Goal: Complete application form: Complete application form

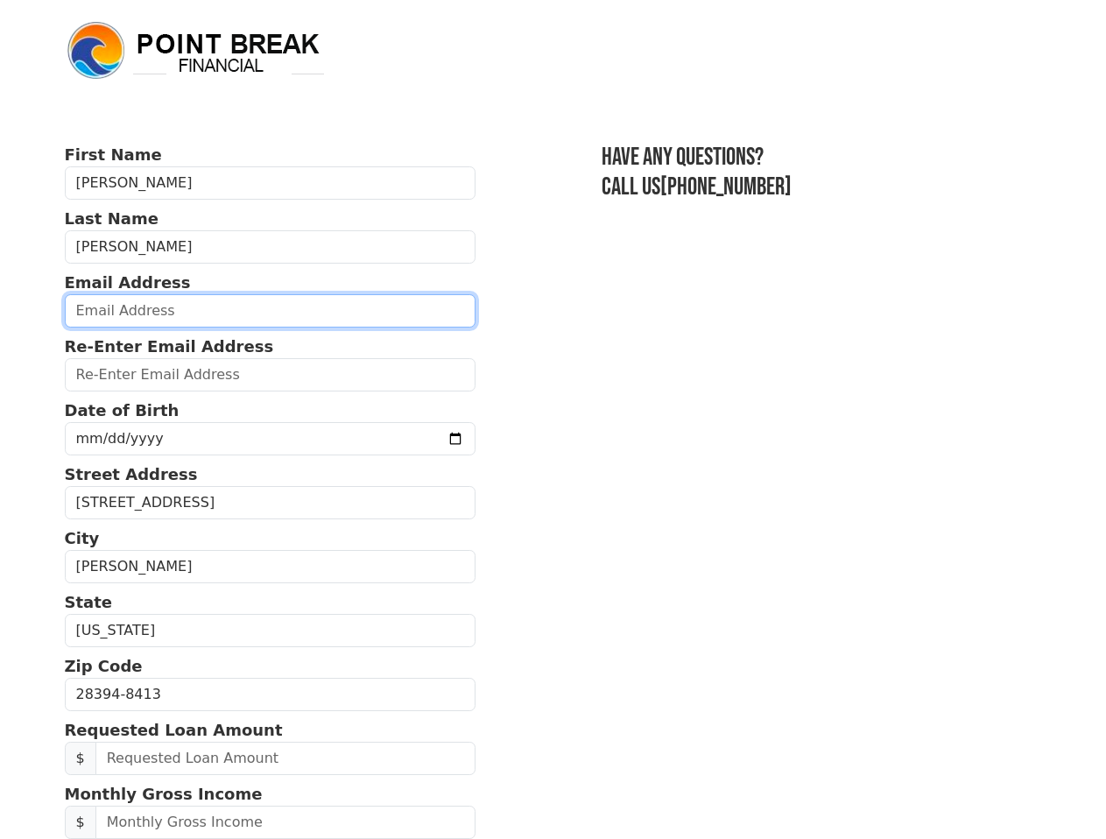
click at [187, 311] on input "email" at bounding box center [271, 310] width 412 height 33
type input "[EMAIL_ADDRESS][DOMAIN_NAME]"
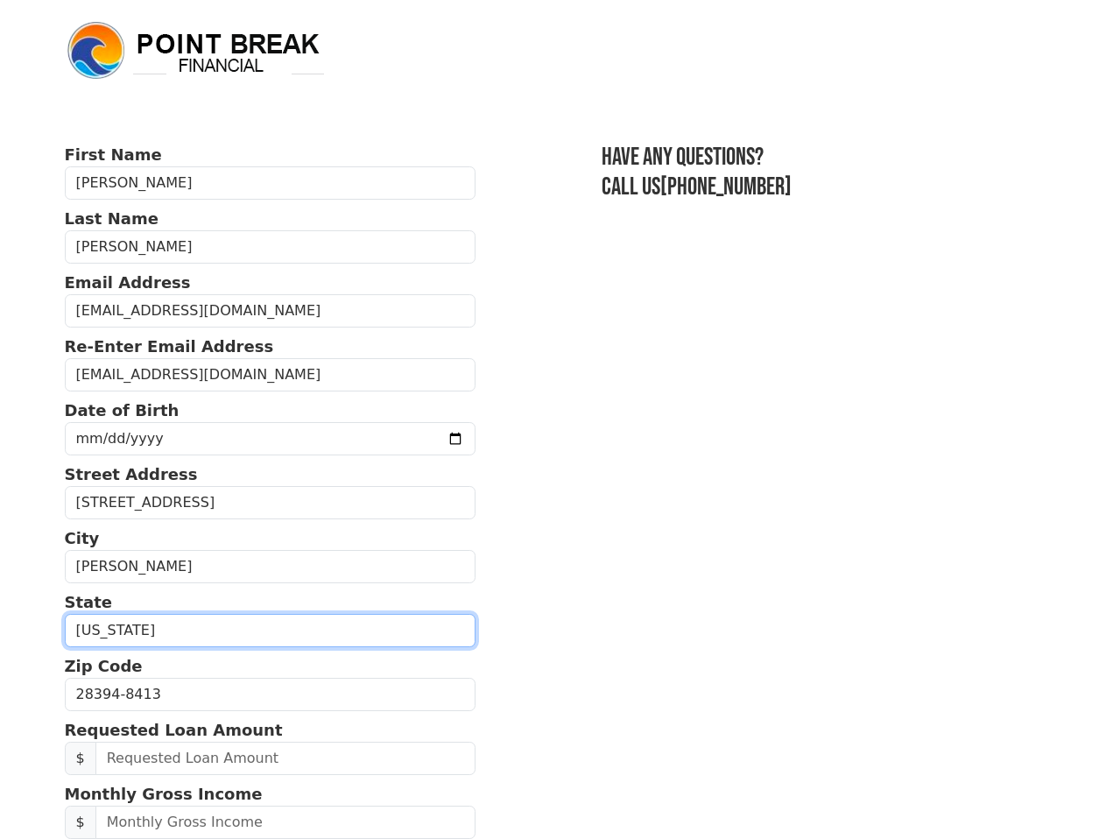
select select "FL"
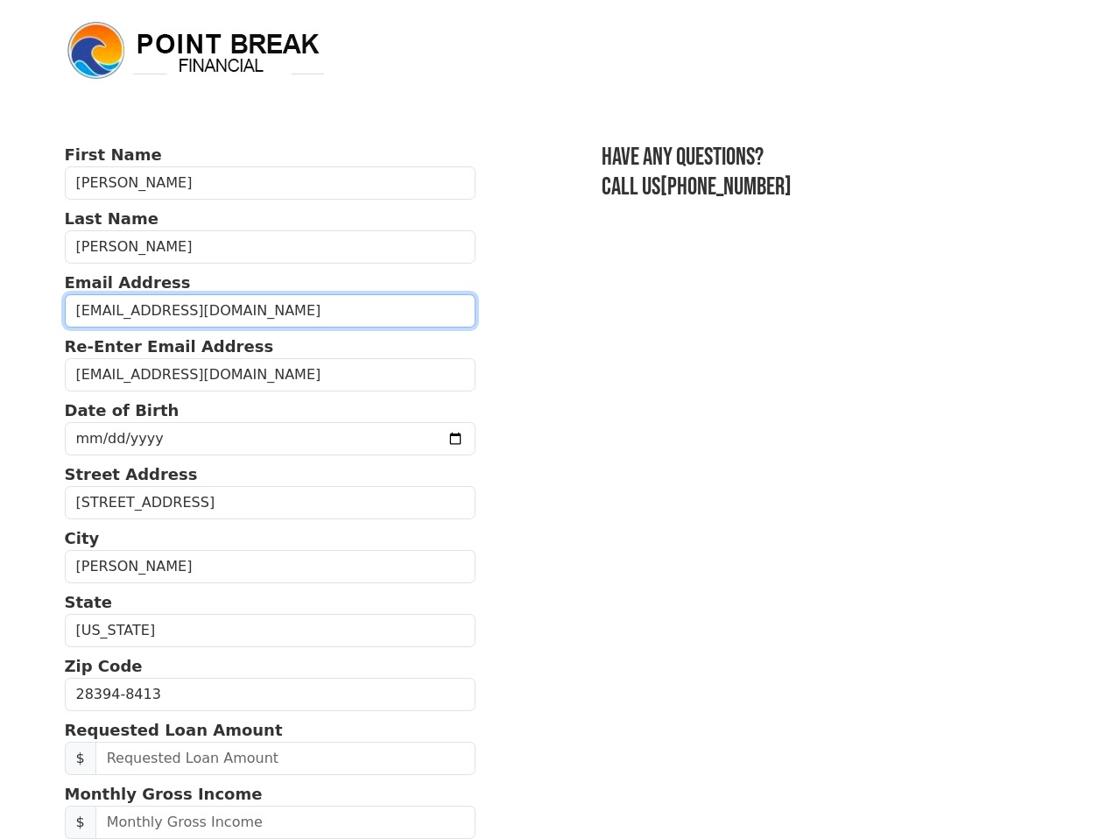
type input "[PHONE_NUMBER]"
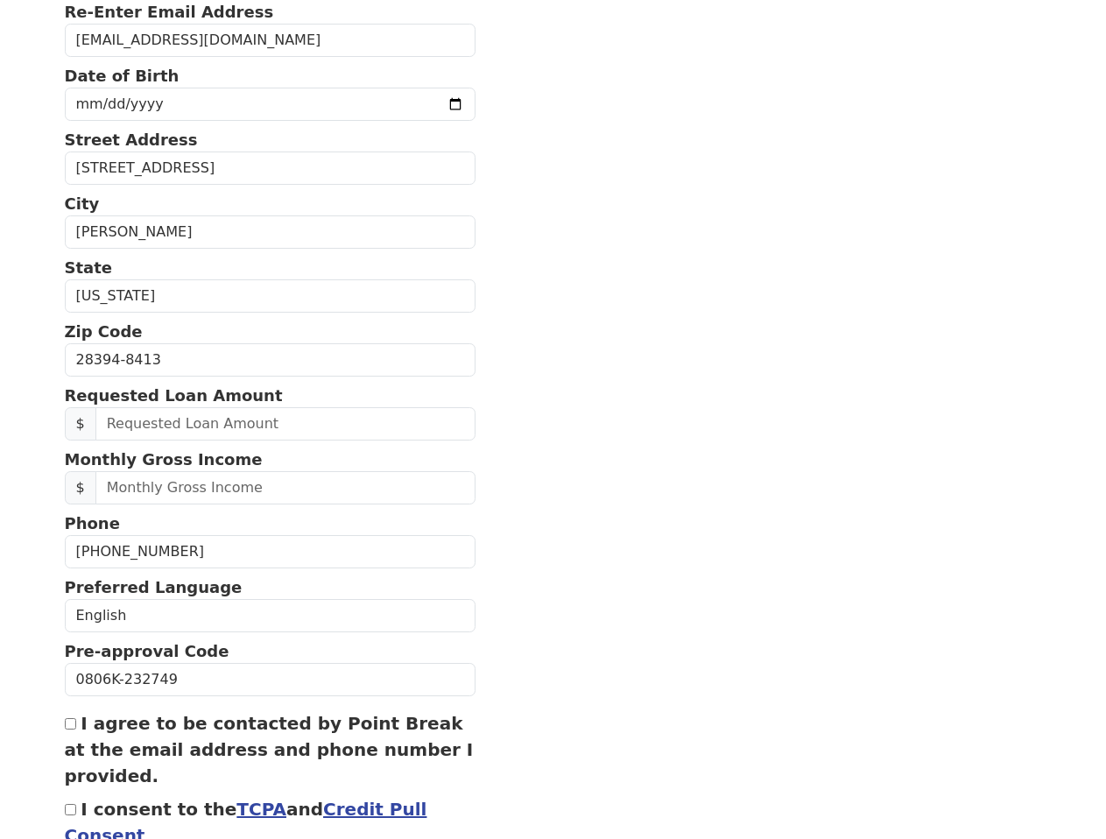
scroll to position [280, 0]
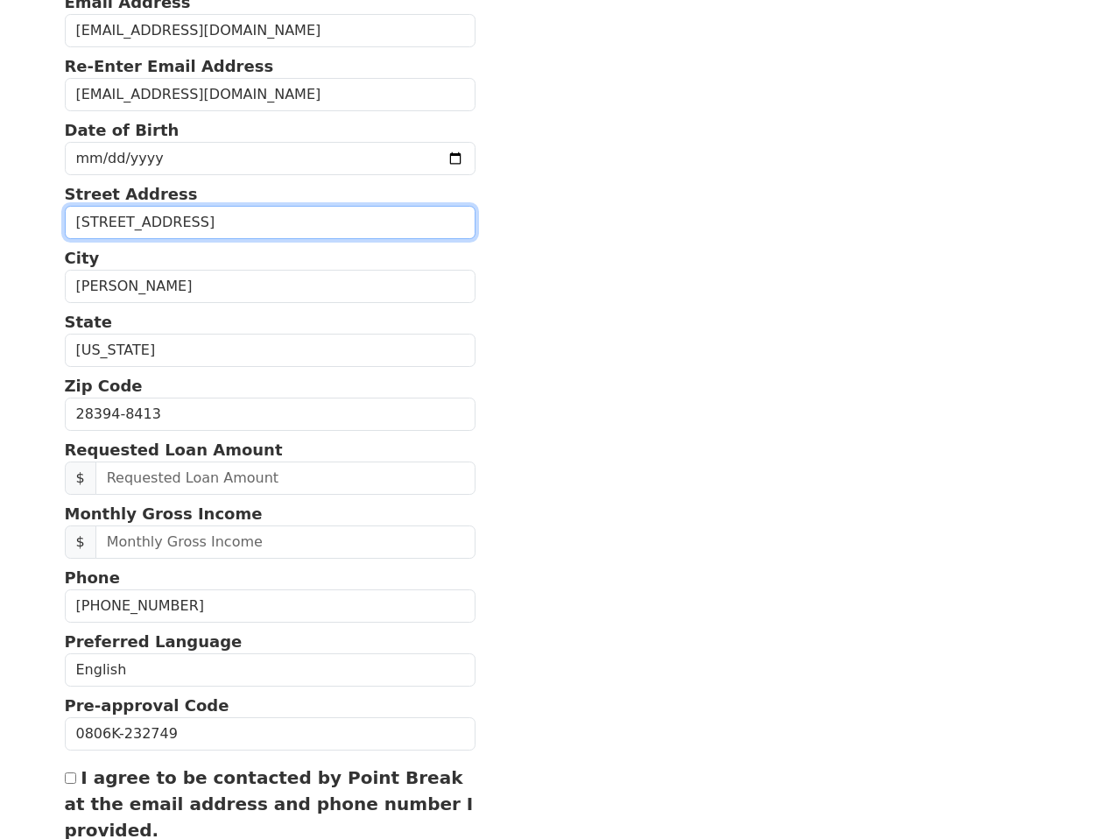
drag, startPoint x: 183, startPoint y: 223, endPoint x: 53, endPoint y: 213, distance: 130.9
click at [53, 213] on body "First Name [PERSON_NAME] Last Name [PERSON_NAME] Email Address [EMAIL_ADDRESS][…" at bounding box center [553, 139] width 1106 height 839
type input "[STREET_ADDRESS][PERSON_NAME]"
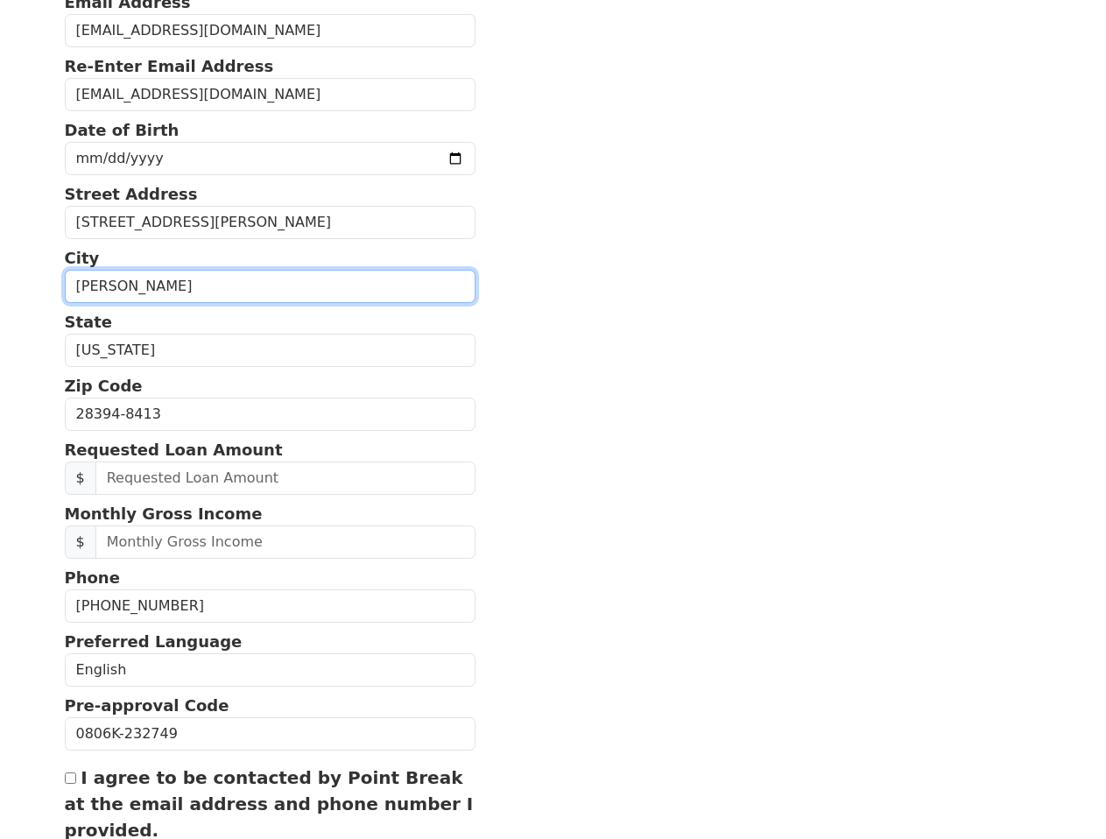
click at [151, 291] on input "[PERSON_NAME]" at bounding box center [271, 286] width 412 height 33
type input "V"
type input "[PERSON_NAME]"
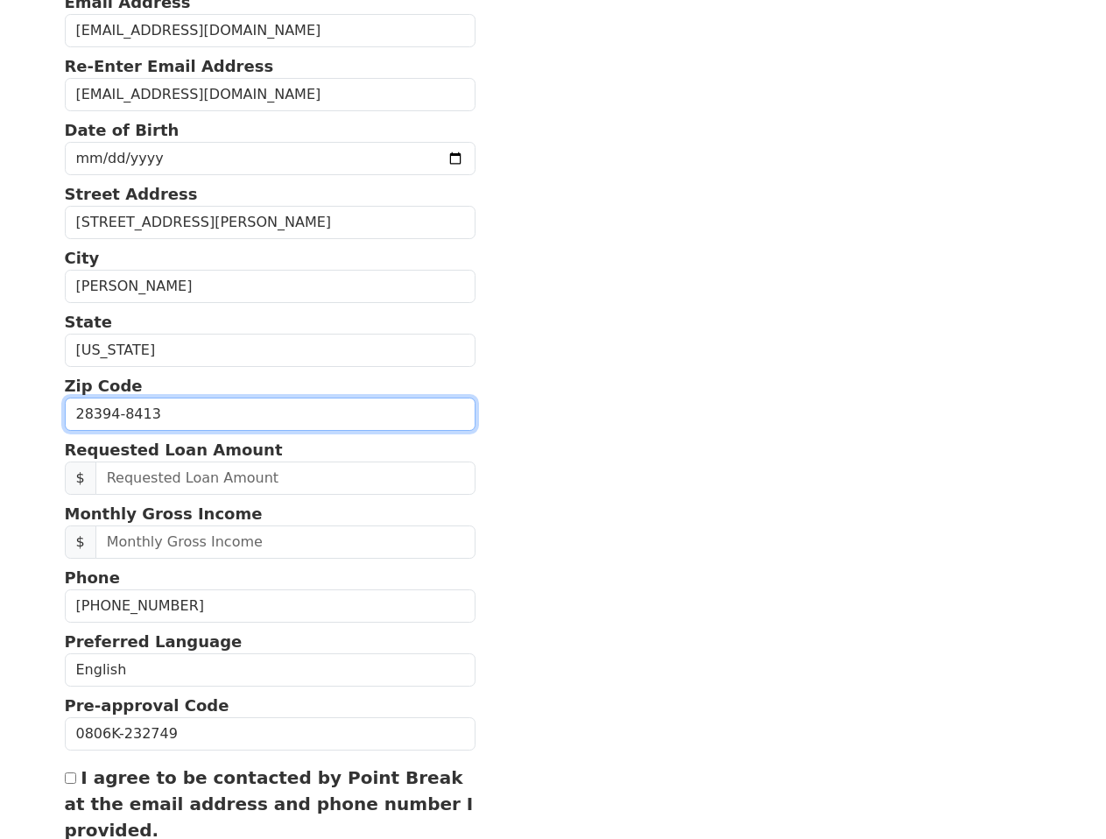
drag, startPoint x: 180, startPoint y: 406, endPoint x: 26, endPoint y: 407, distance: 153.3
click at [26, 407] on body "First Name [PERSON_NAME] Last Name [PERSON_NAME] Email Address [EMAIL_ADDRESS][…" at bounding box center [553, 139] width 1106 height 839
type input "32421"
click at [503, 484] on section "First Name [PERSON_NAME] Last Name [PERSON_NAME] Email Address [EMAIL_ADDRESS][…" at bounding box center [553, 414] width 977 height 1104
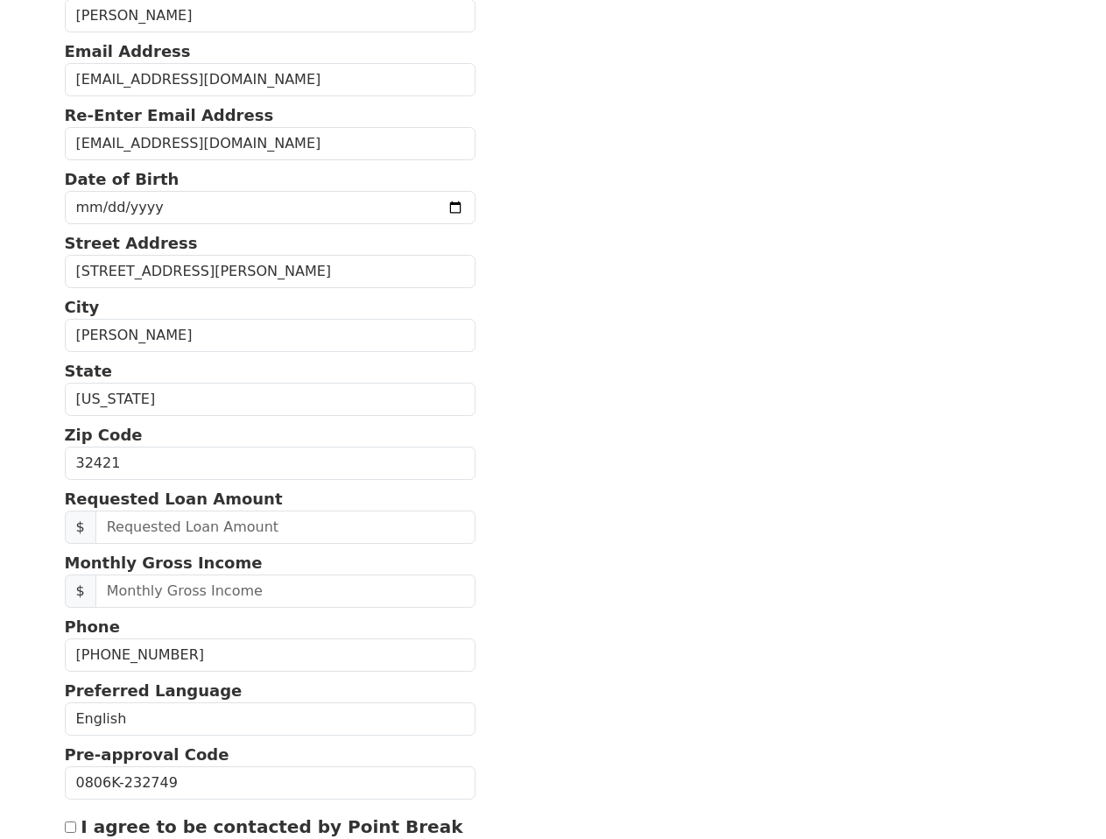
scroll to position [263, 0]
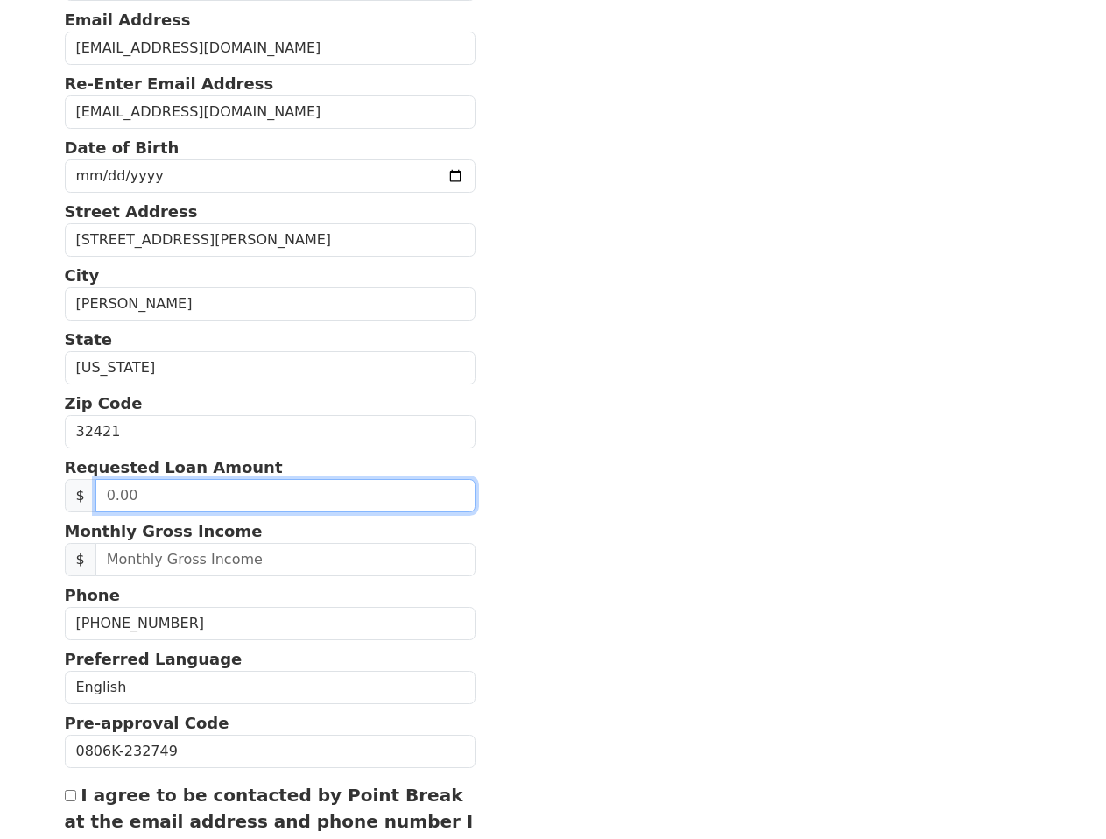
click at [180, 497] on input "text" at bounding box center [285, 495] width 380 height 33
type input "15,000.00"
click at [482, 589] on section "First Name [PERSON_NAME] Last Name [PERSON_NAME] Email Address [EMAIL_ADDRESS][…" at bounding box center [553, 432] width 977 height 1104
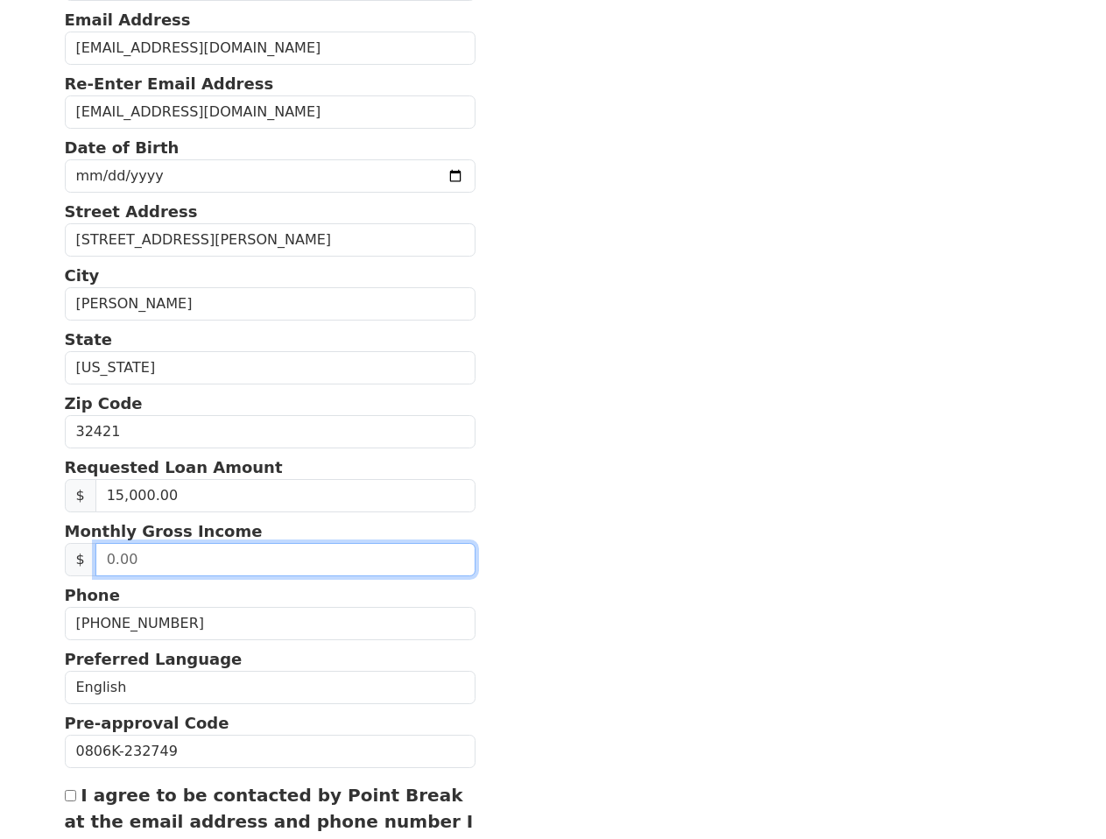
click at [169, 554] on input "text" at bounding box center [285, 559] width 380 height 33
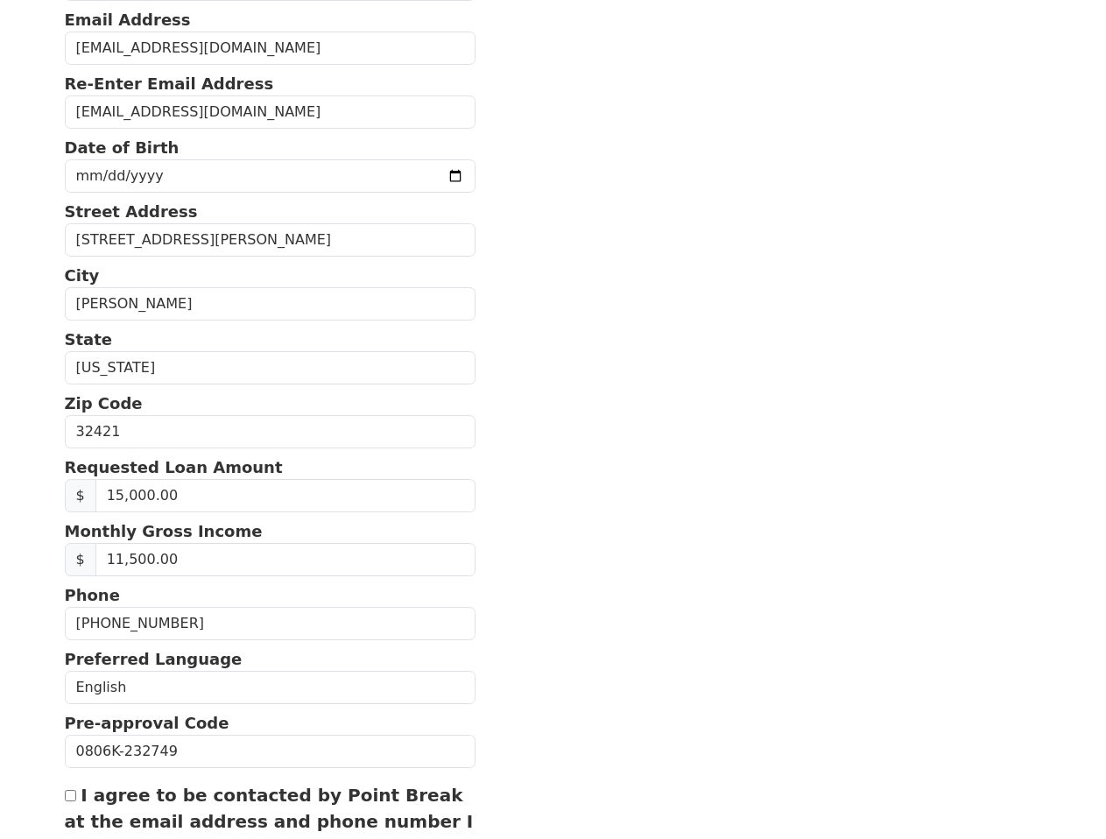
click at [519, 539] on section "First Name [PERSON_NAME] Last Name [PERSON_NAME] Email Address [EMAIL_ADDRESS][…" at bounding box center [553, 432] width 977 height 1104
drag, startPoint x: 144, startPoint y: 556, endPoint x: 126, endPoint y: 561, distance: 18.3
click at [126, 561] on input "11,500.00" at bounding box center [285, 559] width 380 height 33
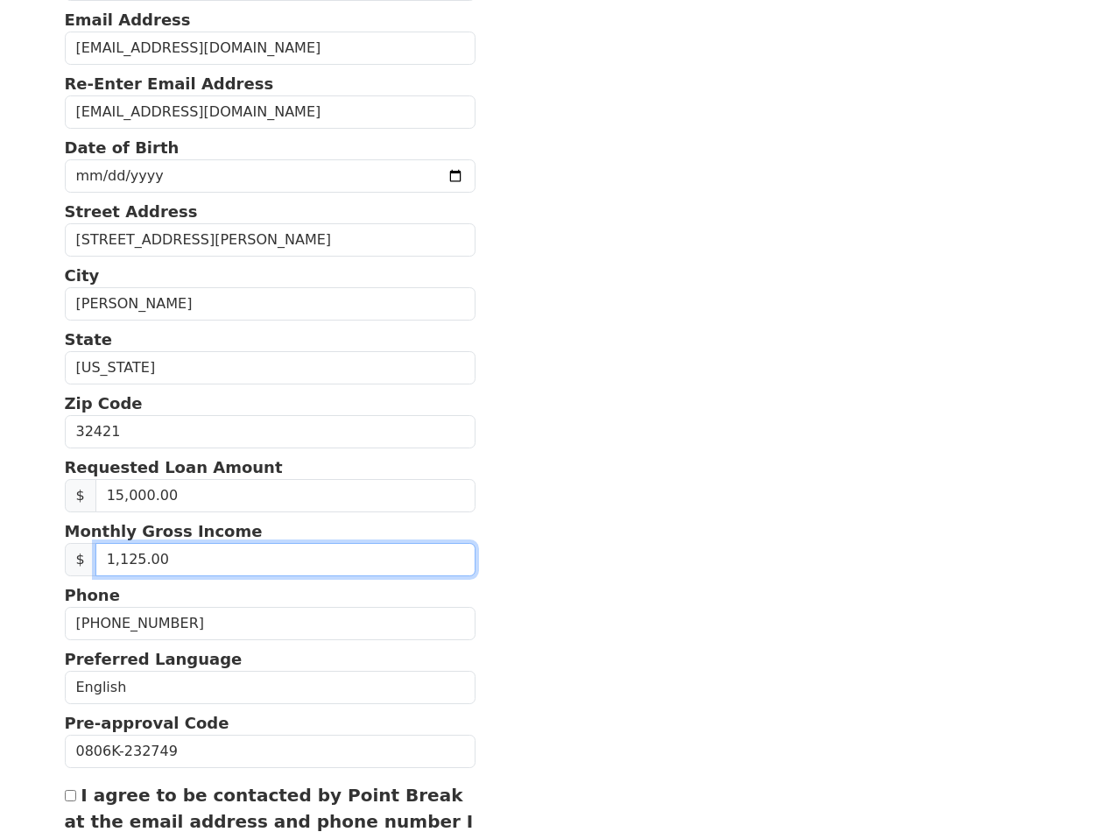
type input "11,250.00"
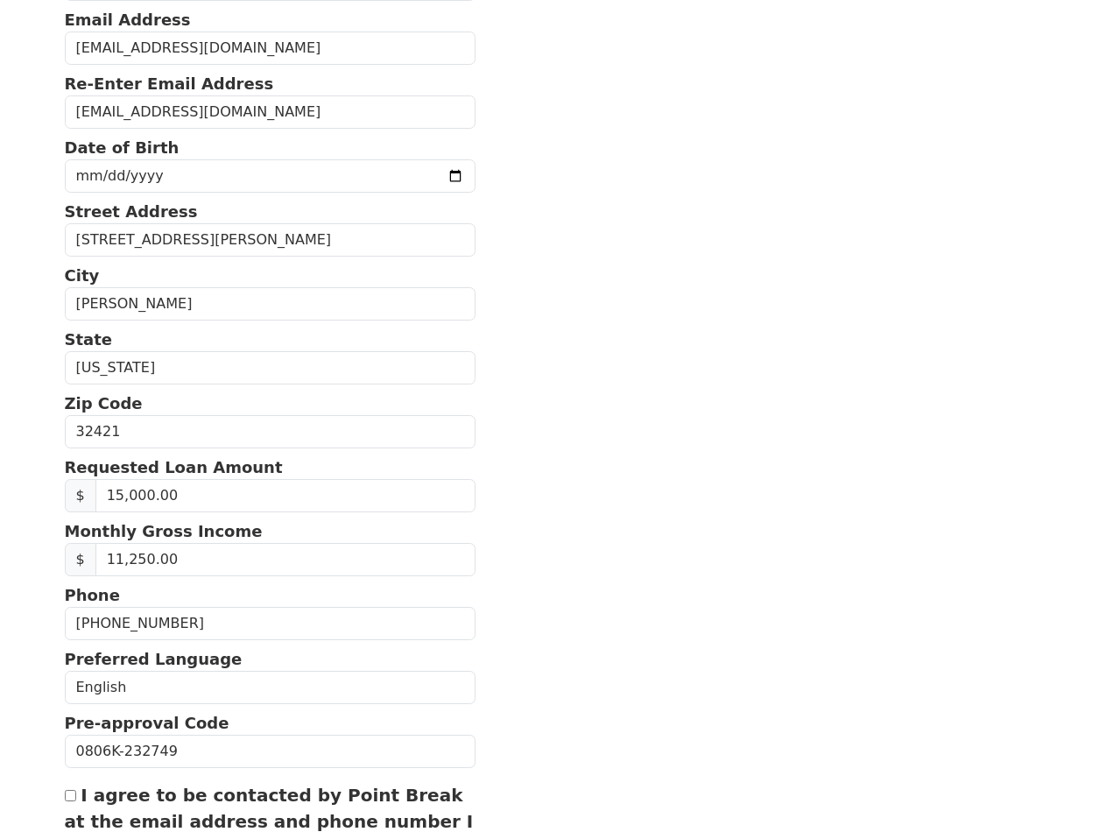
click at [563, 615] on section "First Name [PERSON_NAME] Last Name [PERSON_NAME] Email Address [EMAIL_ADDRESS][…" at bounding box center [553, 432] width 977 height 1104
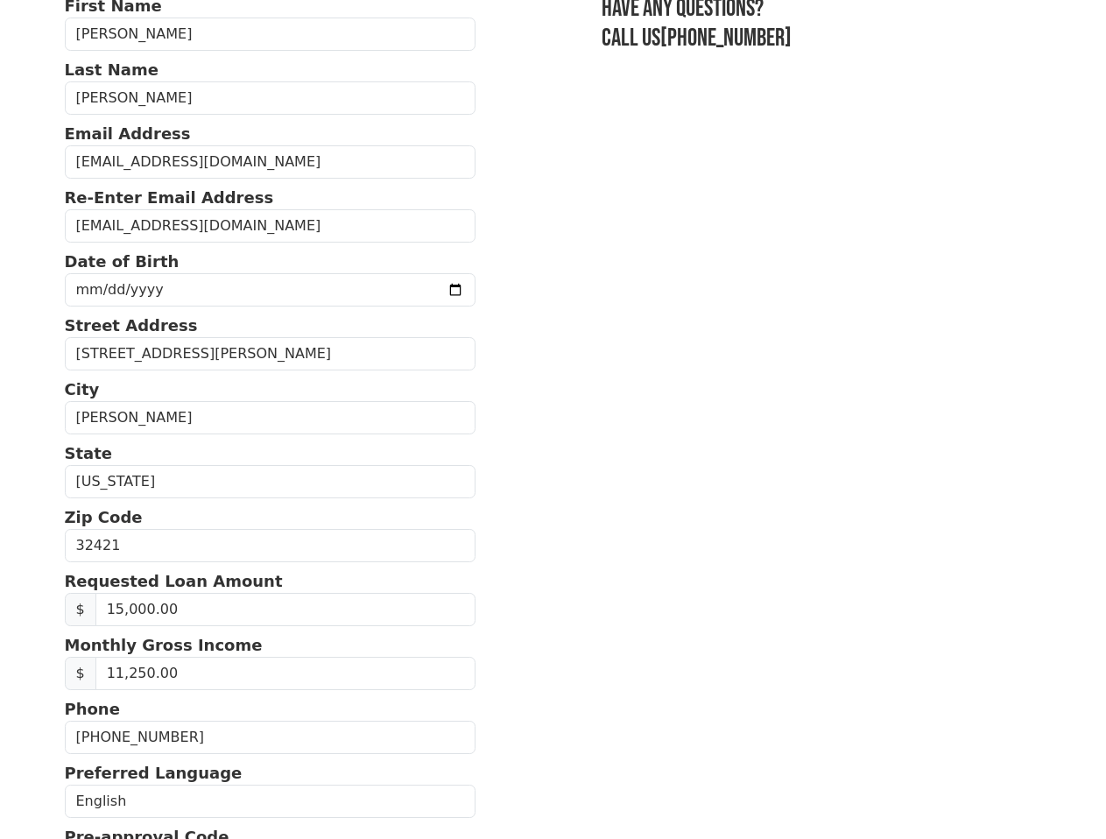
scroll to position [0, 0]
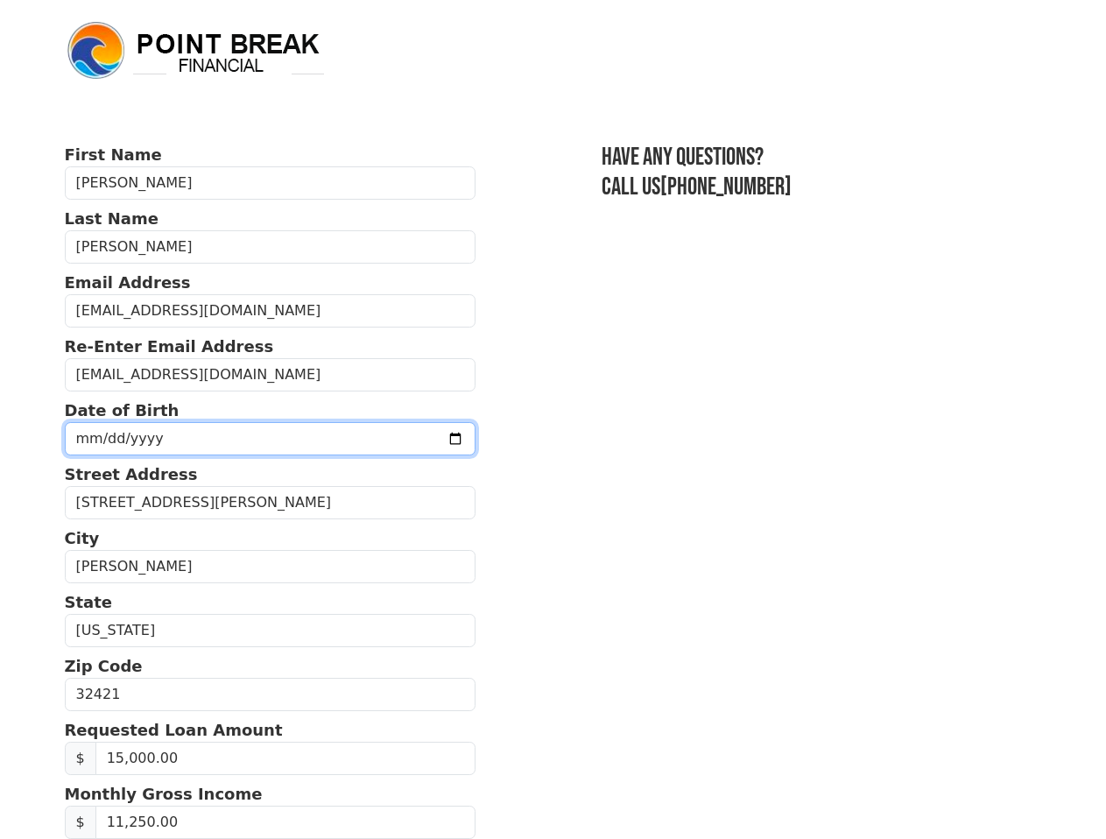
click at [422, 441] on input "date" at bounding box center [271, 438] width 412 height 33
click at [154, 440] on input "date" at bounding box center [271, 438] width 412 height 33
type input "[DATE]"
click at [463, 480] on section "First Name [PERSON_NAME] Last Name [PERSON_NAME] Email Address [EMAIL_ADDRESS][…" at bounding box center [553, 695] width 977 height 1104
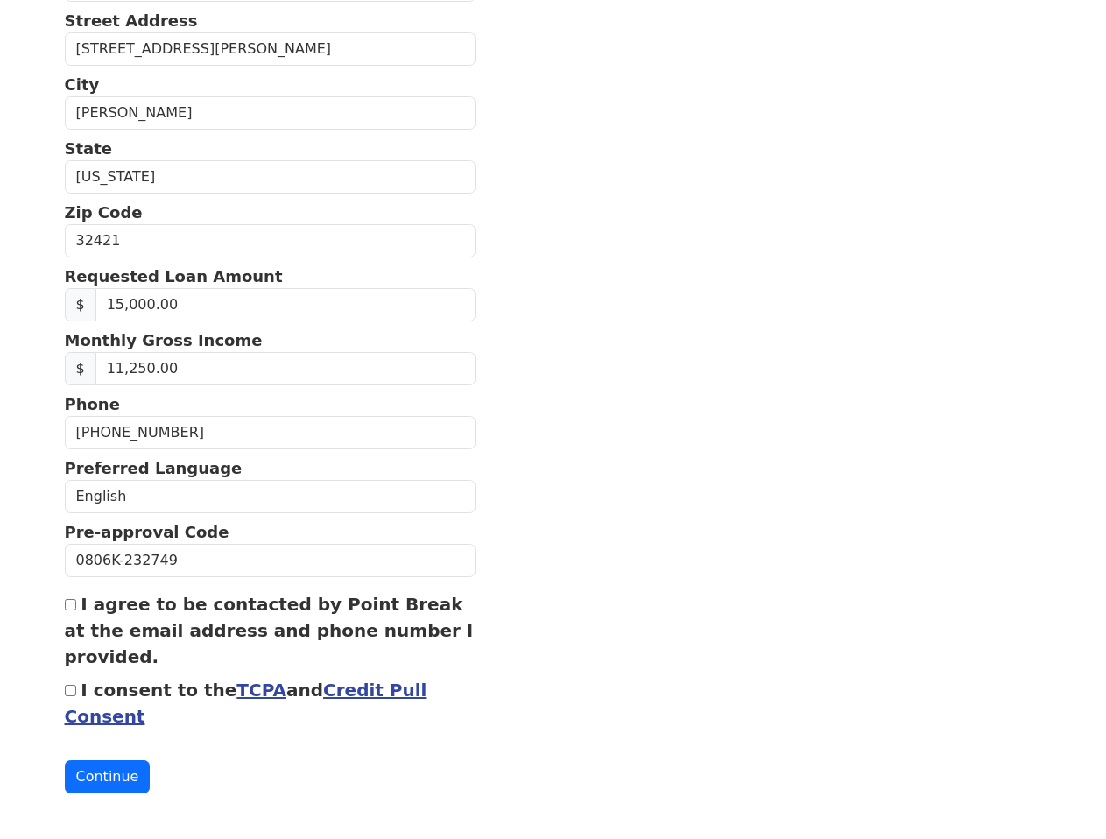
scroll to position [455, 0]
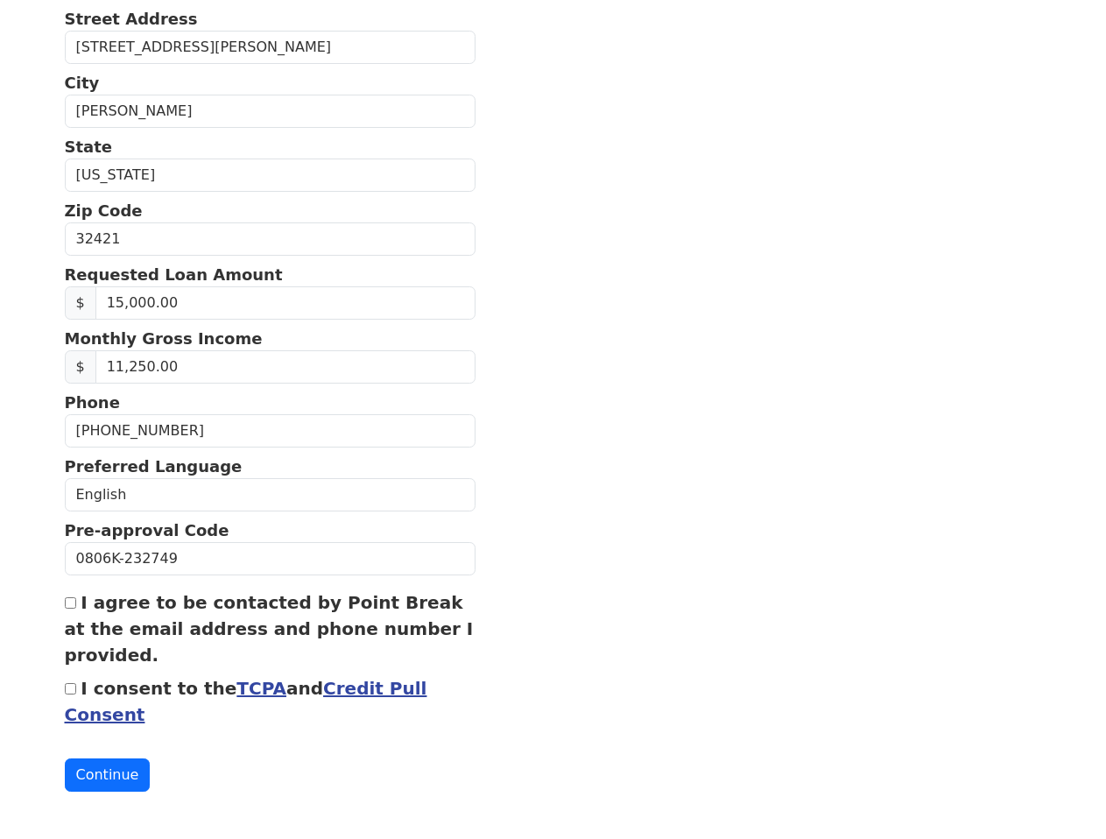
click at [658, 648] on section "First Name [PERSON_NAME] Last Name [PERSON_NAME] Email Address [EMAIL_ADDRESS][…" at bounding box center [553, 239] width 977 height 1104
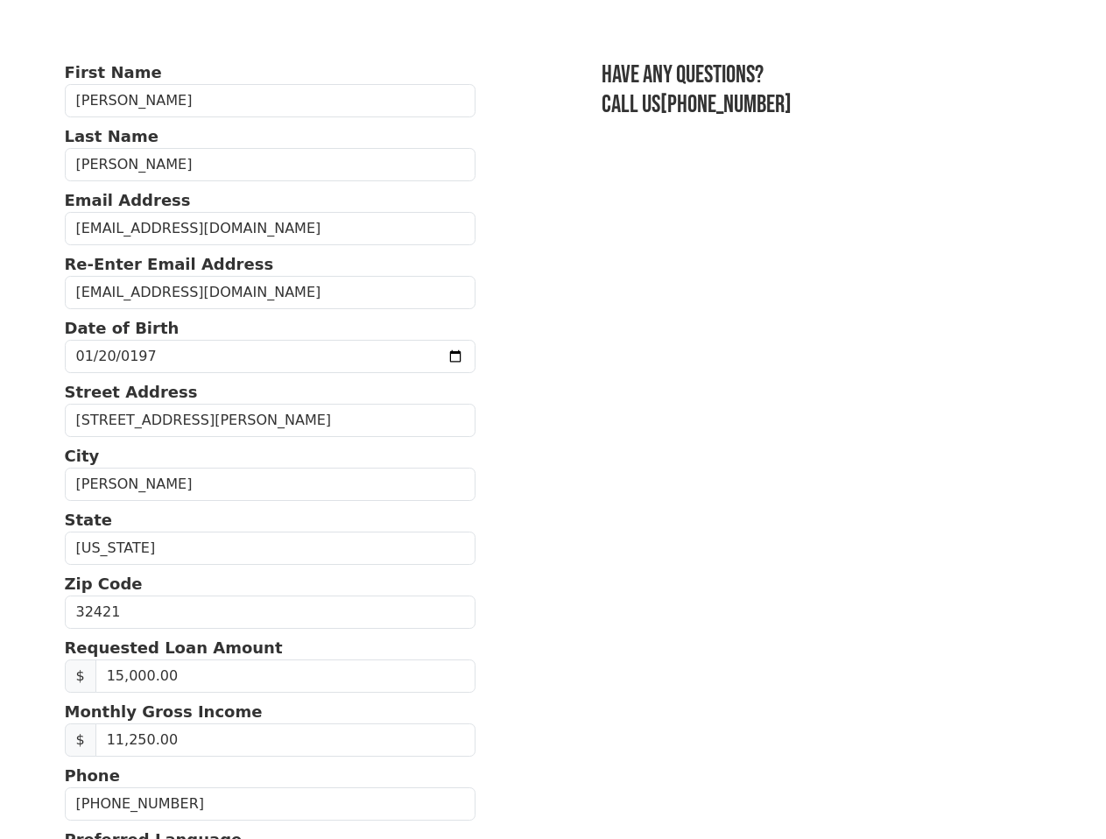
scroll to position [0, 0]
